Goal: Check status

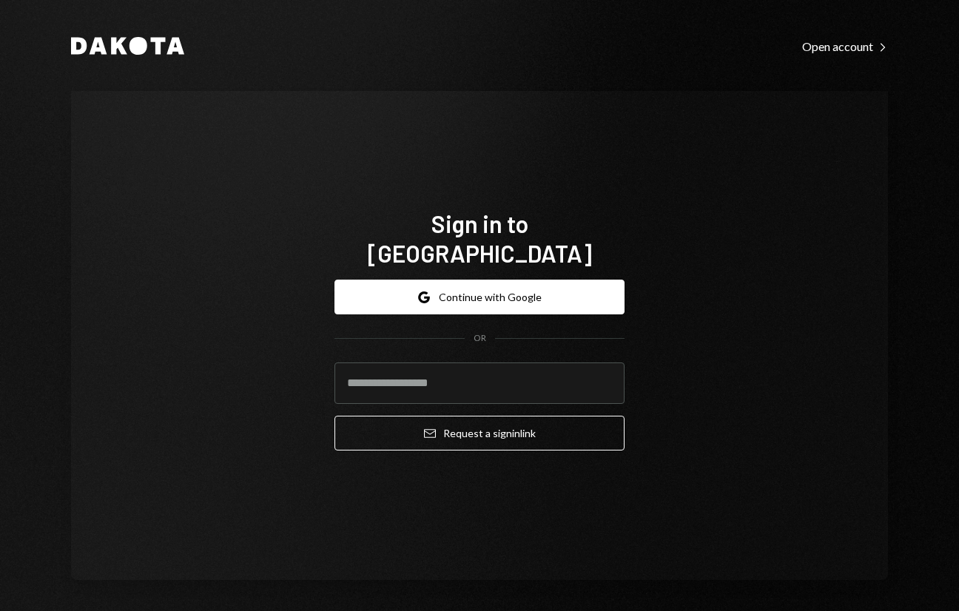
click at [0, 610] on com-1password-button at bounding box center [0, 611] width 0 height 0
click at [496, 365] on input "email" at bounding box center [479, 383] width 290 height 41
click at [710, 383] on div "Sign in to [GEOGRAPHIC_DATA] Google Continue with Google OR Email Request a sig…" at bounding box center [479, 335] width 817 height 489
click at [602, 374] on keeper-lock "Open Keeper Popup" at bounding box center [604, 383] width 18 height 18
click at [561, 376] on input "email" at bounding box center [479, 383] width 290 height 41
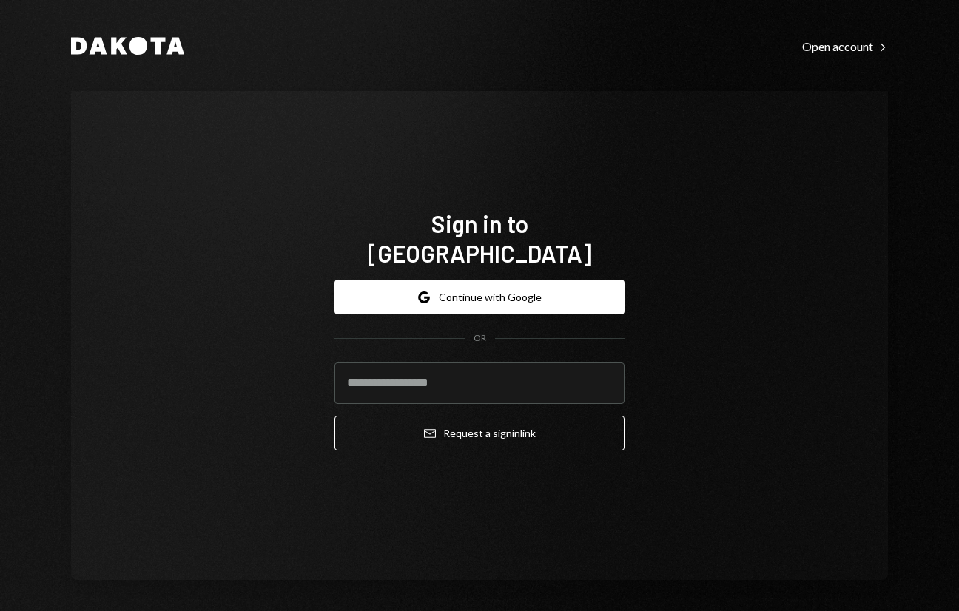
drag, startPoint x: 746, startPoint y: 391, endPoint x: 701, endPoint y: 394, distance: 44.5
click at [745, 391] on div "Sign in to Dakota Google Continue with Google OR Email Request a sign in link" at bounding box center [479, 335] width 817 height 489
click at [525, 368] on input "email" at bounding box center [479, 383] width 290 height 41
click at [0, 610] on com-1password-button at bounding box center [0, 611] width 0 height 0
type input "**********"
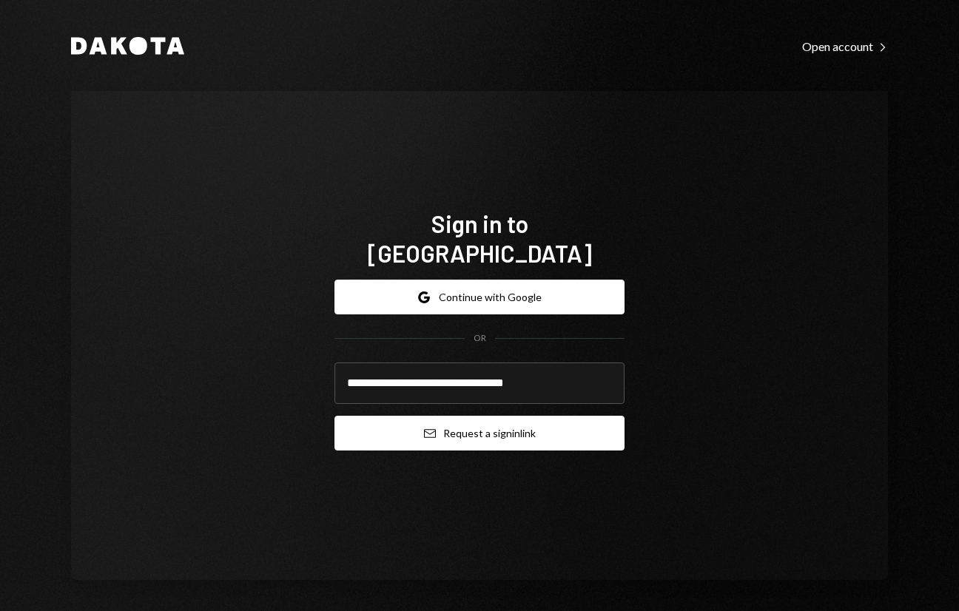
click at [459, 416] on button "Email Request a sign in link" at bounding box center [479, 433] width 290 height 35
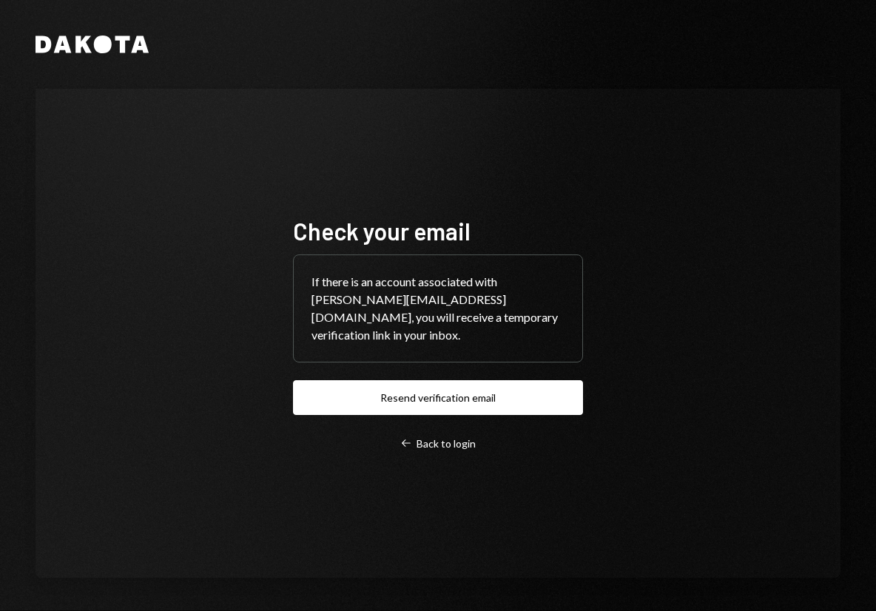
click at [724, 332] on div "Check your email If there is an account associated with andreas+sweet@autonomou…" at bounding box center [438, 333] width 805 height 489
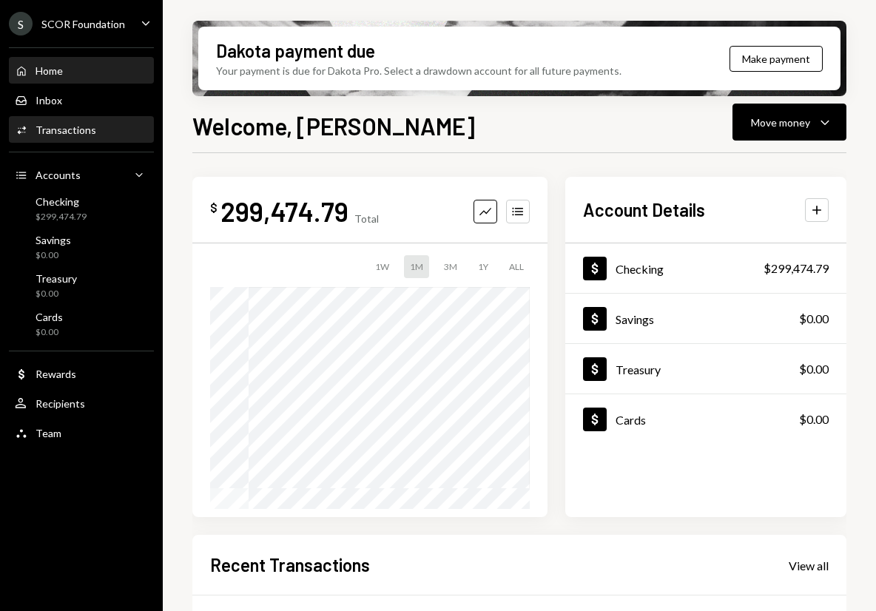
click at [72, 128] on div "Transactions" at bounding box center [66, 130] width 61 height 13
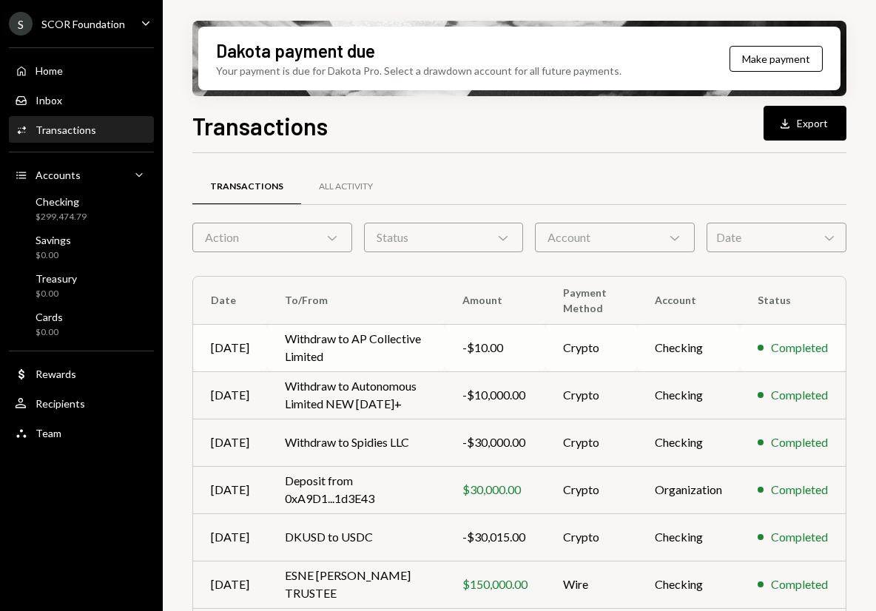
click at [366, 341] on td "Withdraw to AP Collective Limited" at bounding box center [356, 347] width 178 height 47
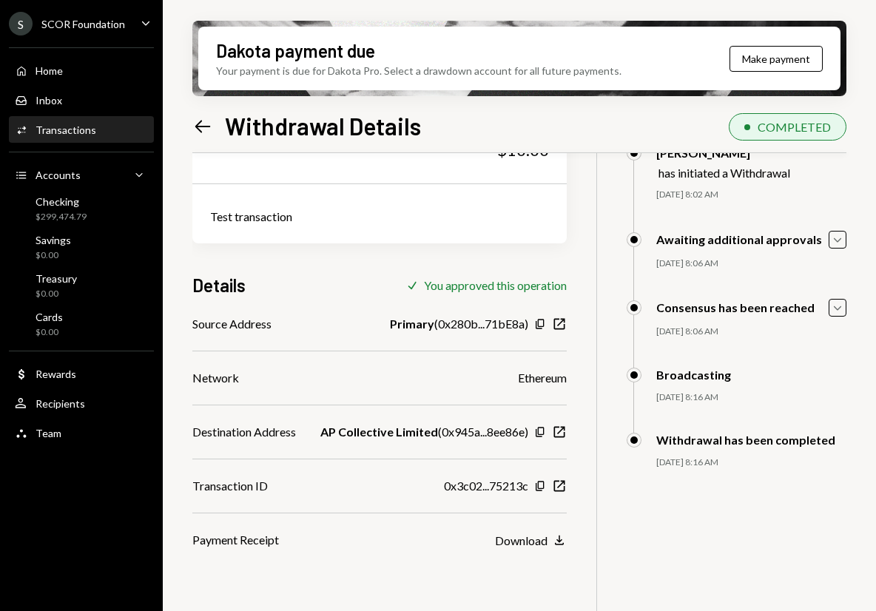
scroll to position [98, 0]
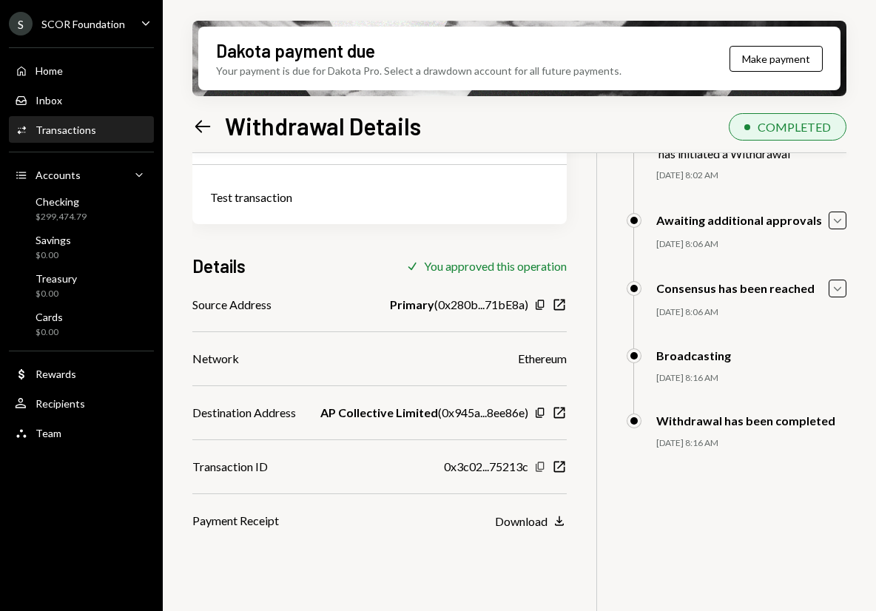
click at [536, 465] on icon "button" at bounding box center [540, 467] width 8 height 10
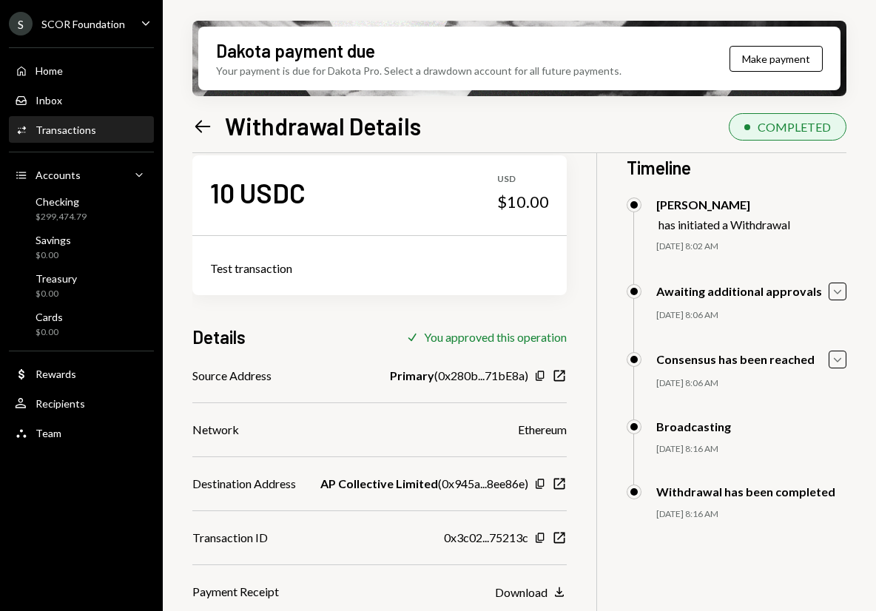
scroll to position [0, 0]
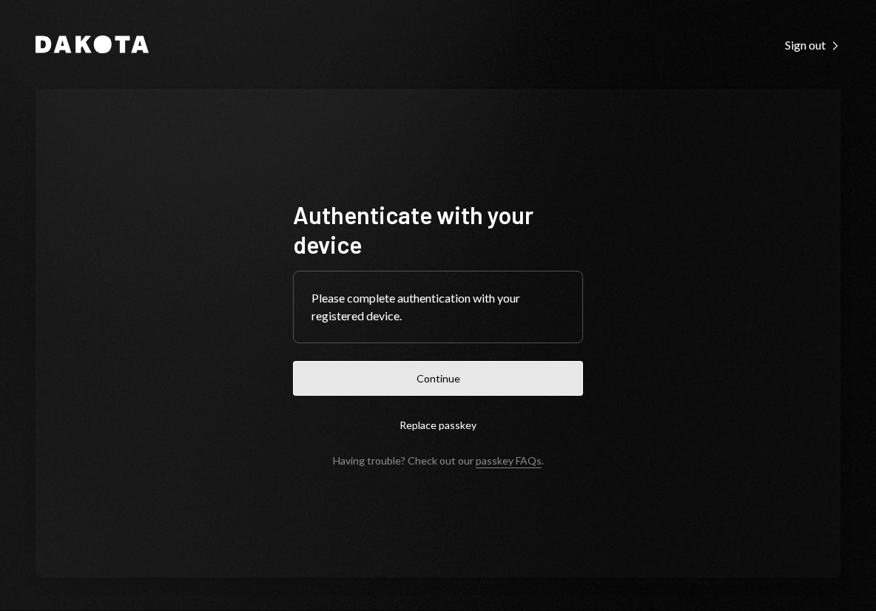
click at [412, 375] on button "Continue" at bounding box center [438, 378] width 290 height 35
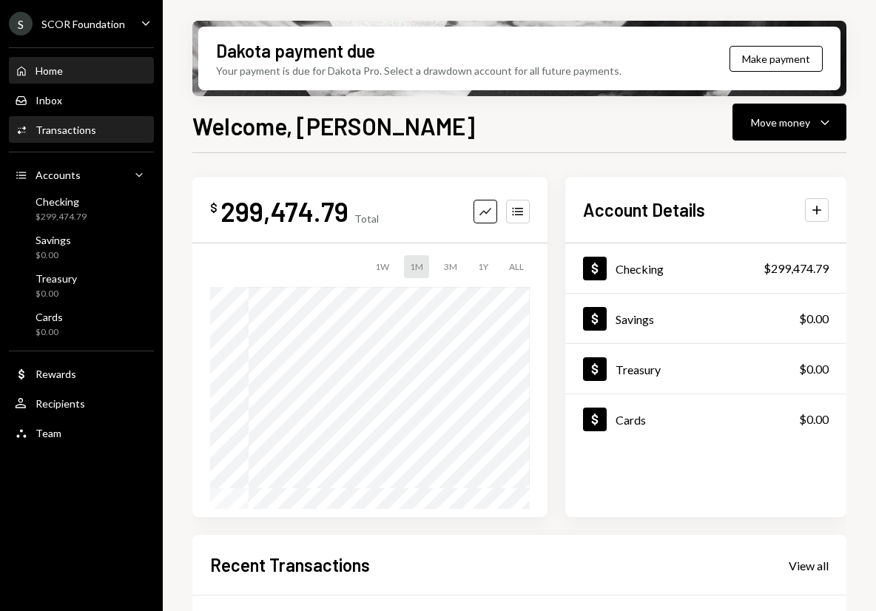
click at [98, 131] on div "Activities Transactions" at bounding box center [81, 130] width 133 height 13
